Goal: Task Accomplishment & Management: Complete application form

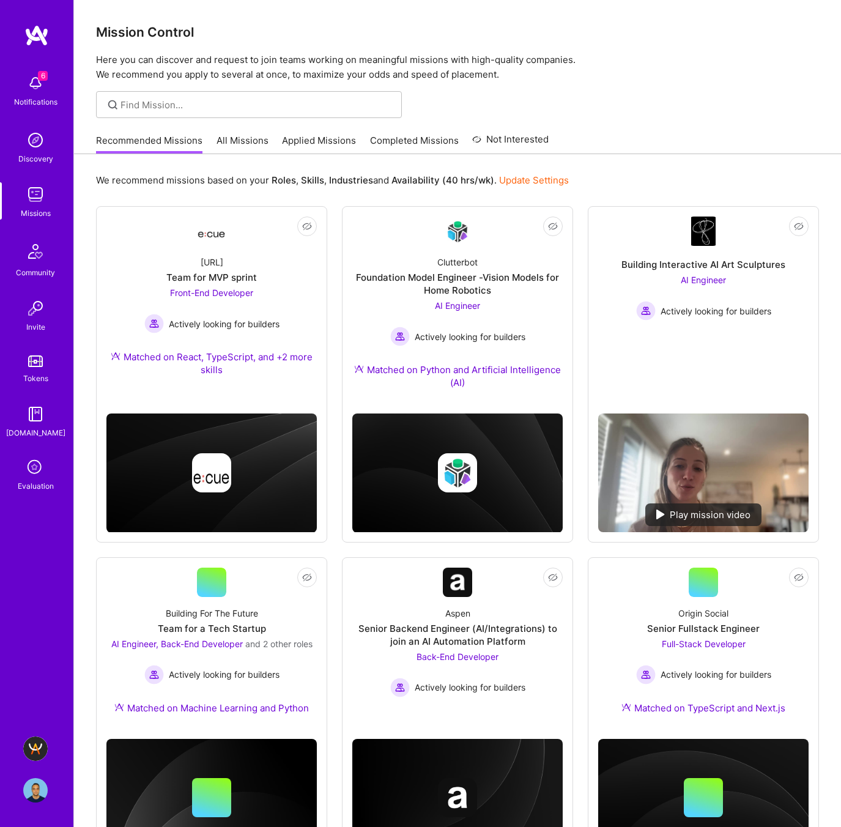
click at [28, 470] on icon at bounding box center [35, 467] width 23 height 23
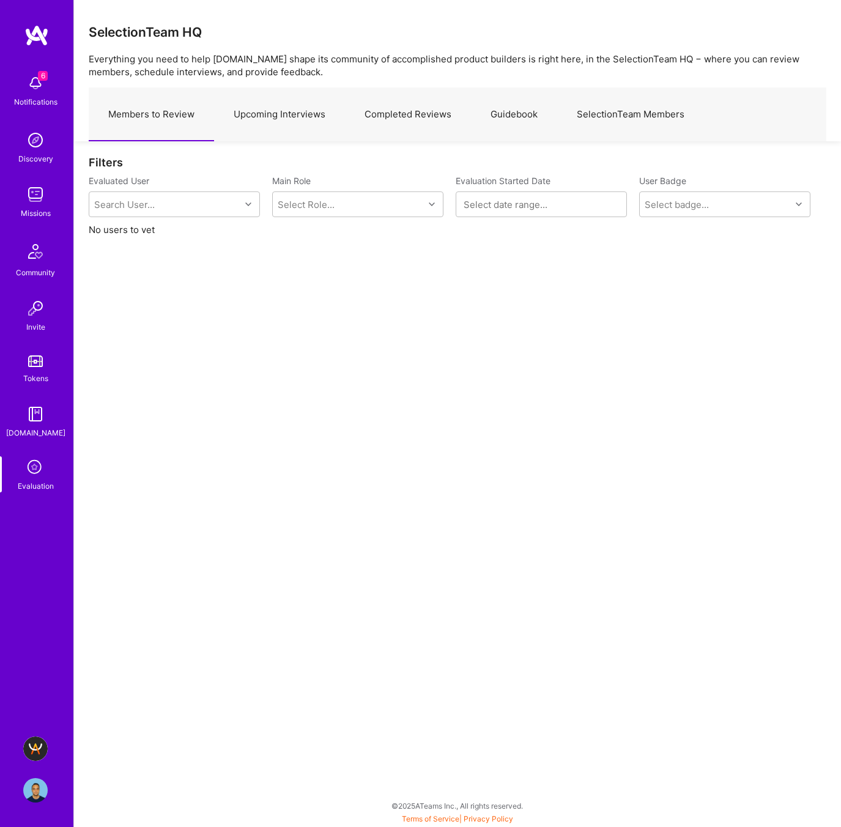
click at [272, 115] on link "Upcoming Interviews" at bounding box center [279, 114] width 131 height 53
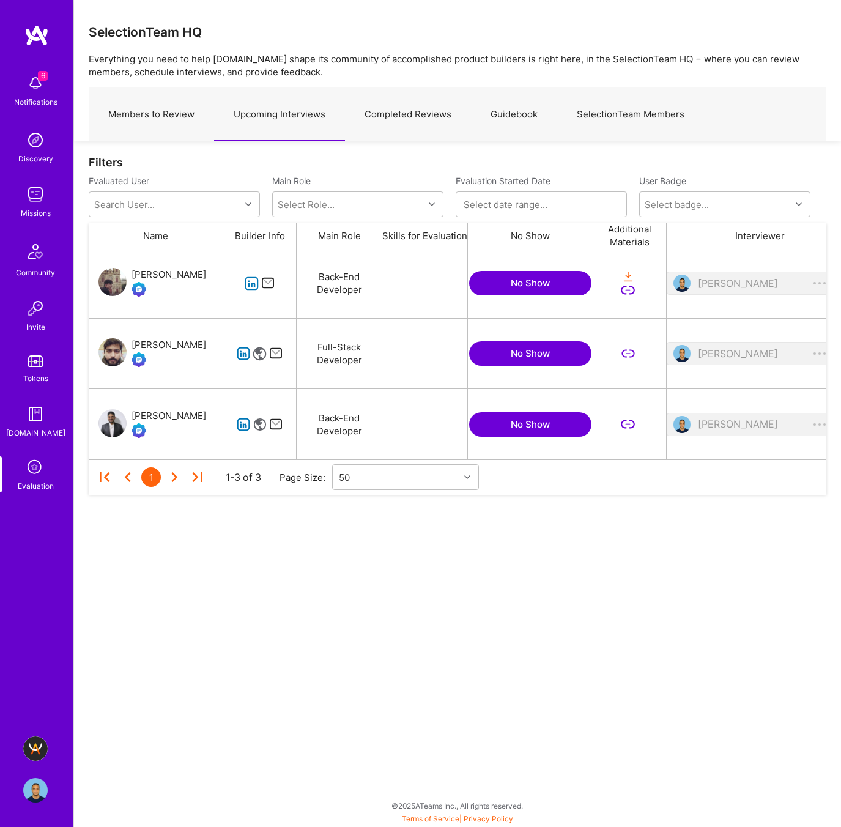
scroll to position [211, 738]
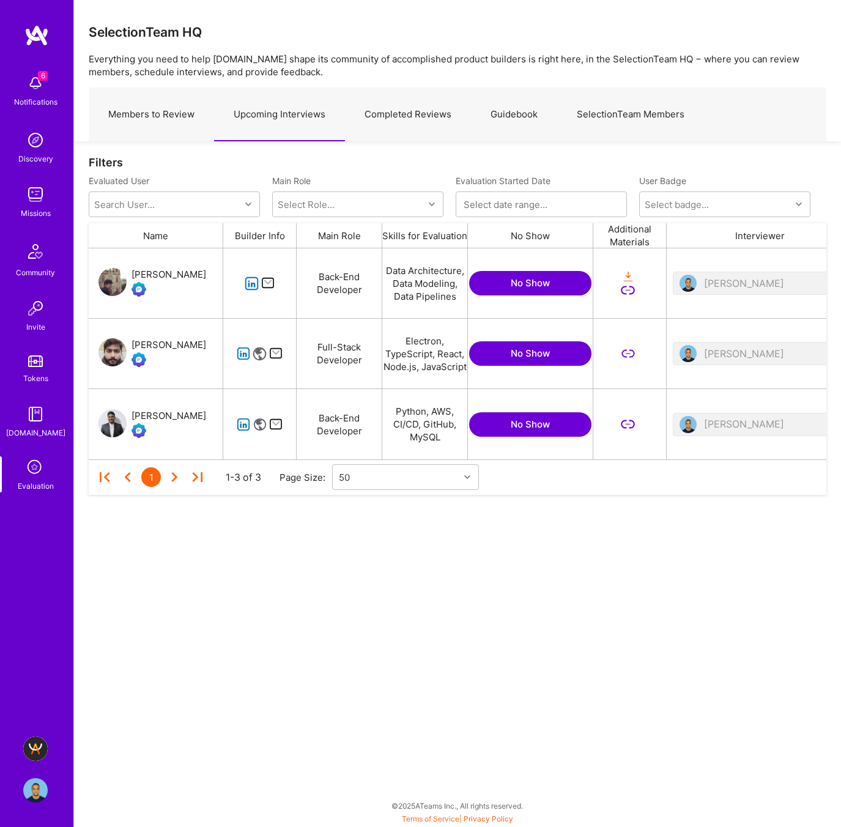
click at [245, 351] on icon "grid" at bounding box center [244, 354] width 14 height 14
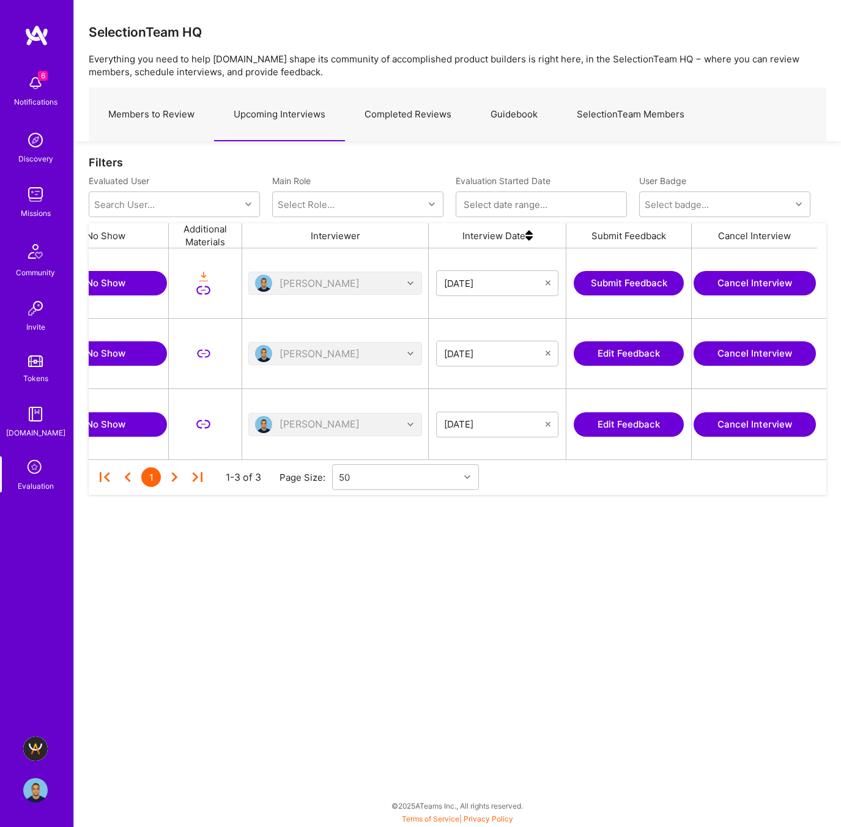
click at [610, 350] on button "Edit Feedback" at bounding box center [629, 353] width 110 height 24
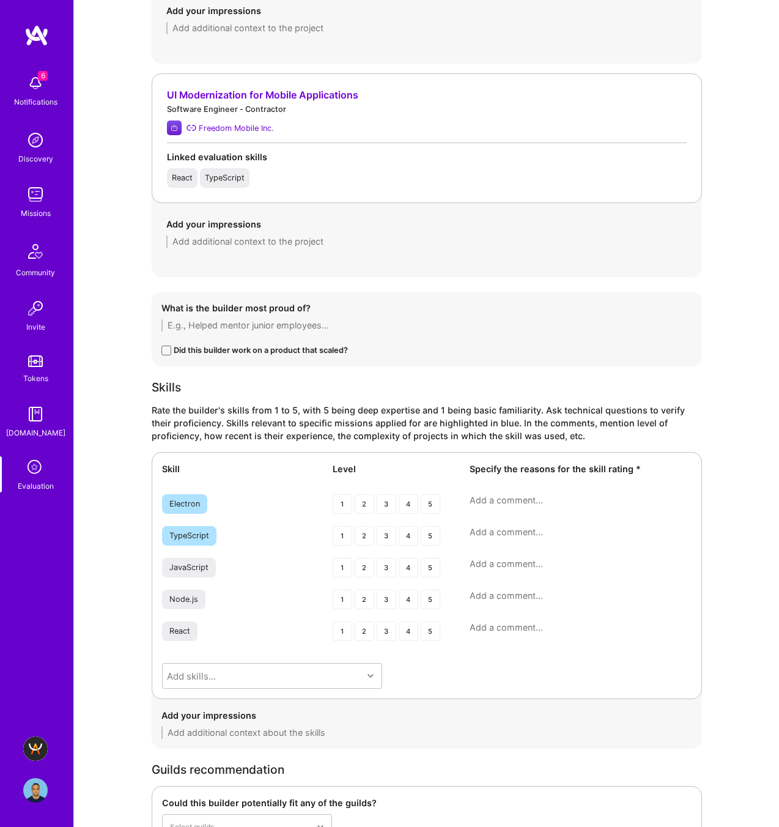
scroll to position [1273, 0]
